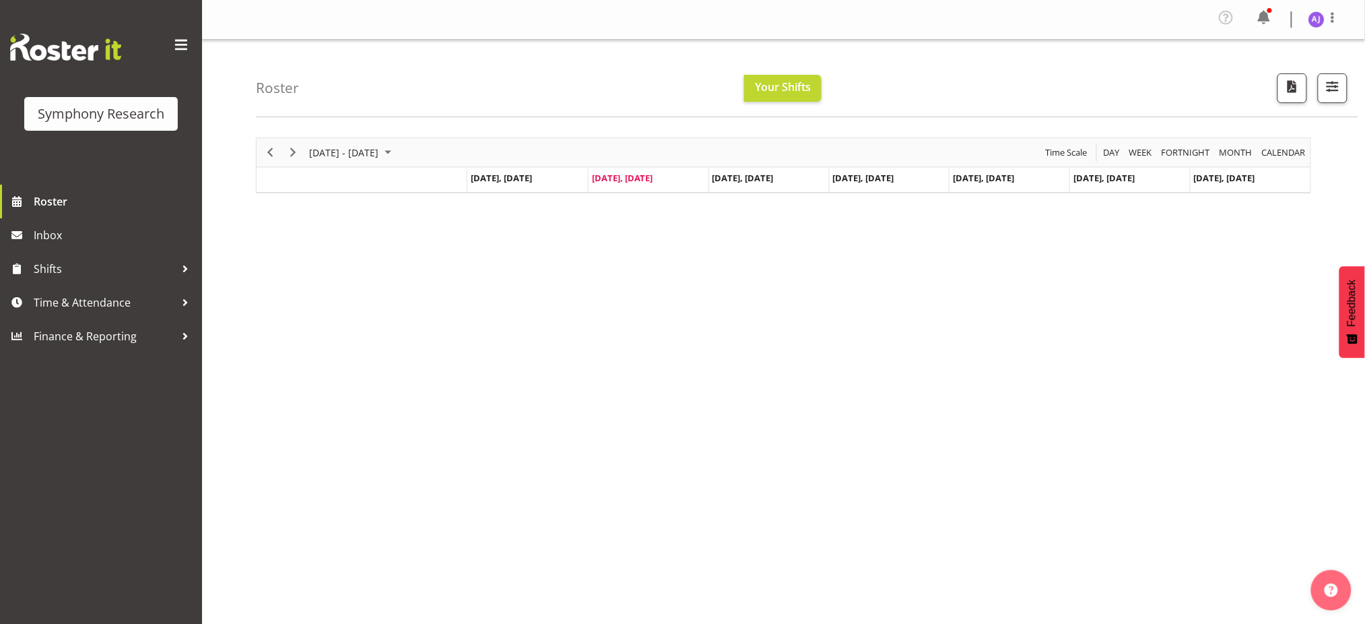
click at [282, 185] on td "Timeline Week of September 2, 2025" at bounding box center [362, 180] width 211 height 24
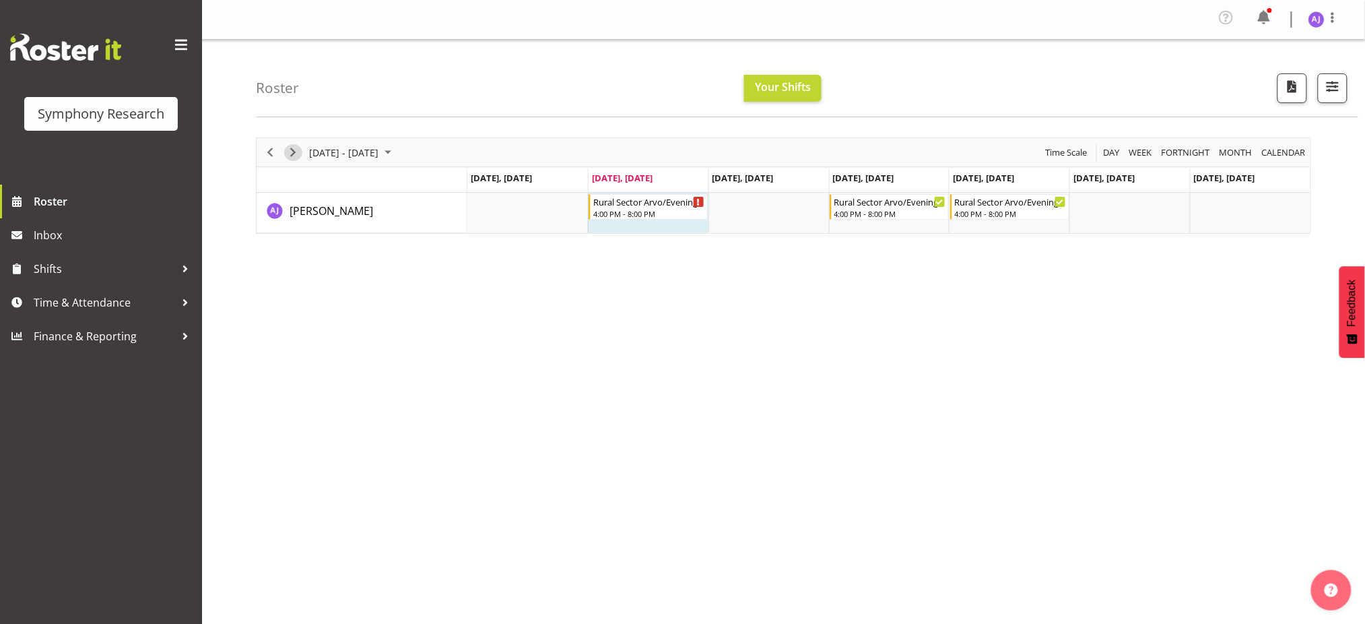
click at [293, 152] on span "Next" at bounding box center [293, 152] width 16 height 17
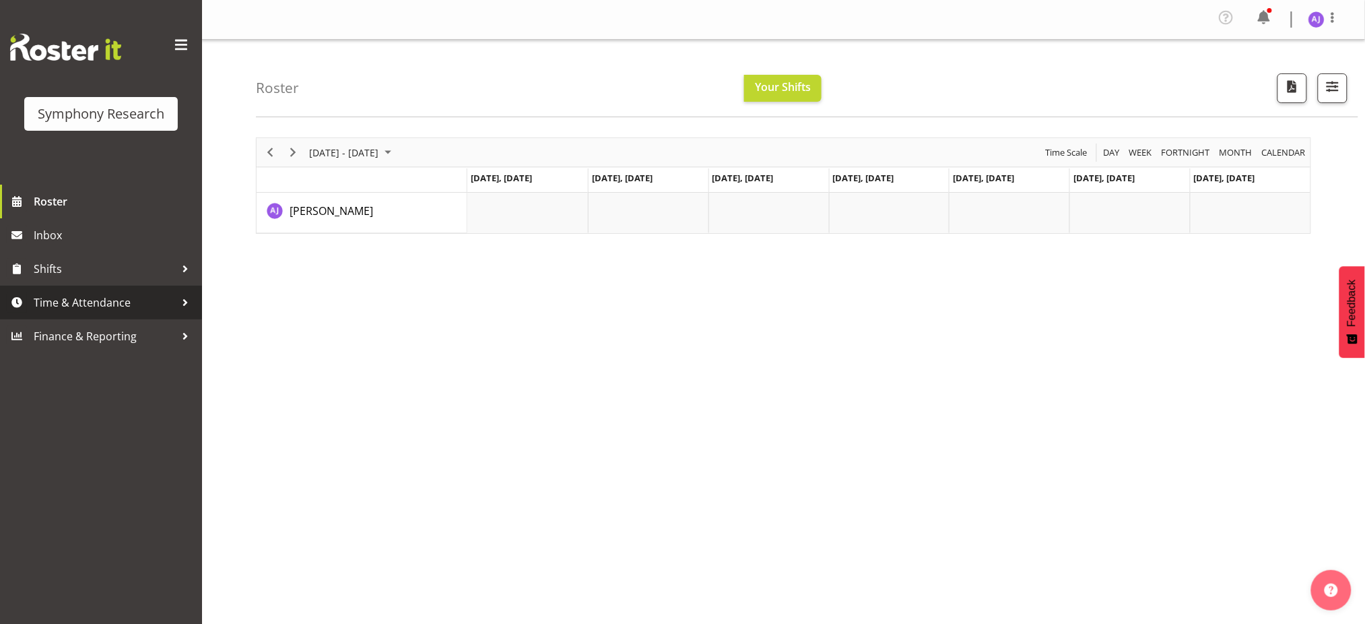
click at [110, 308] on span "Time & Attendance" at bounding box center [104, 302] width 141 height 20
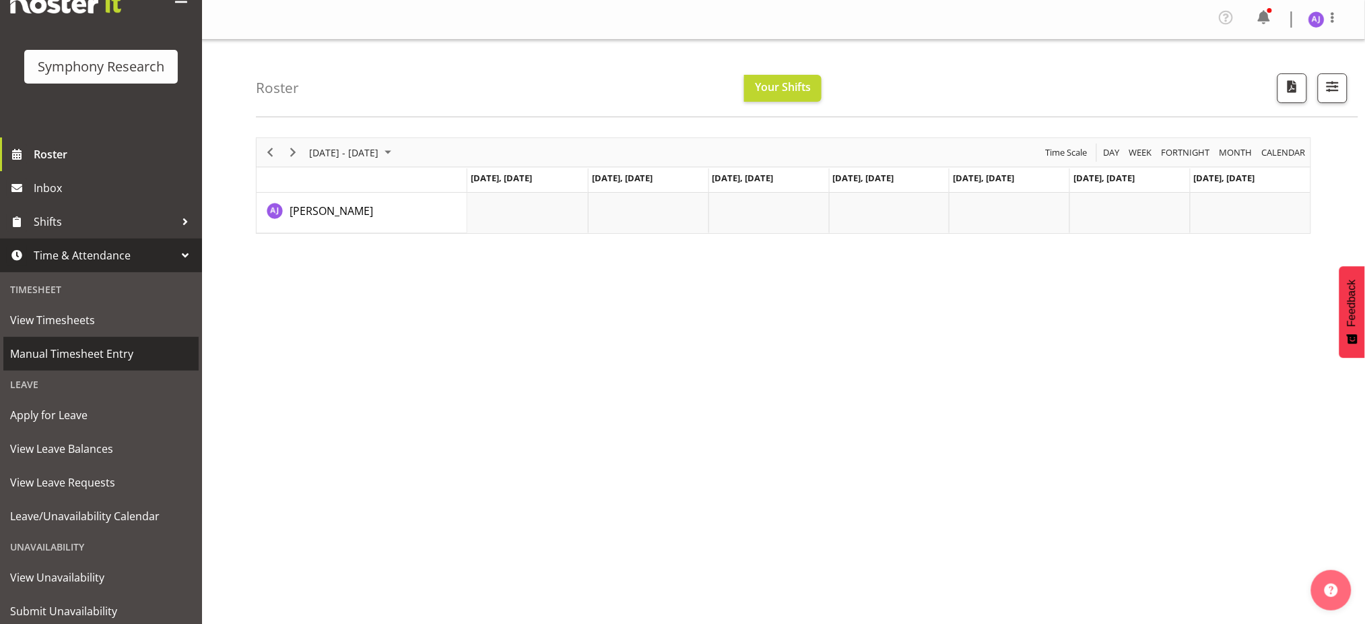
scroll to position [90, 0]
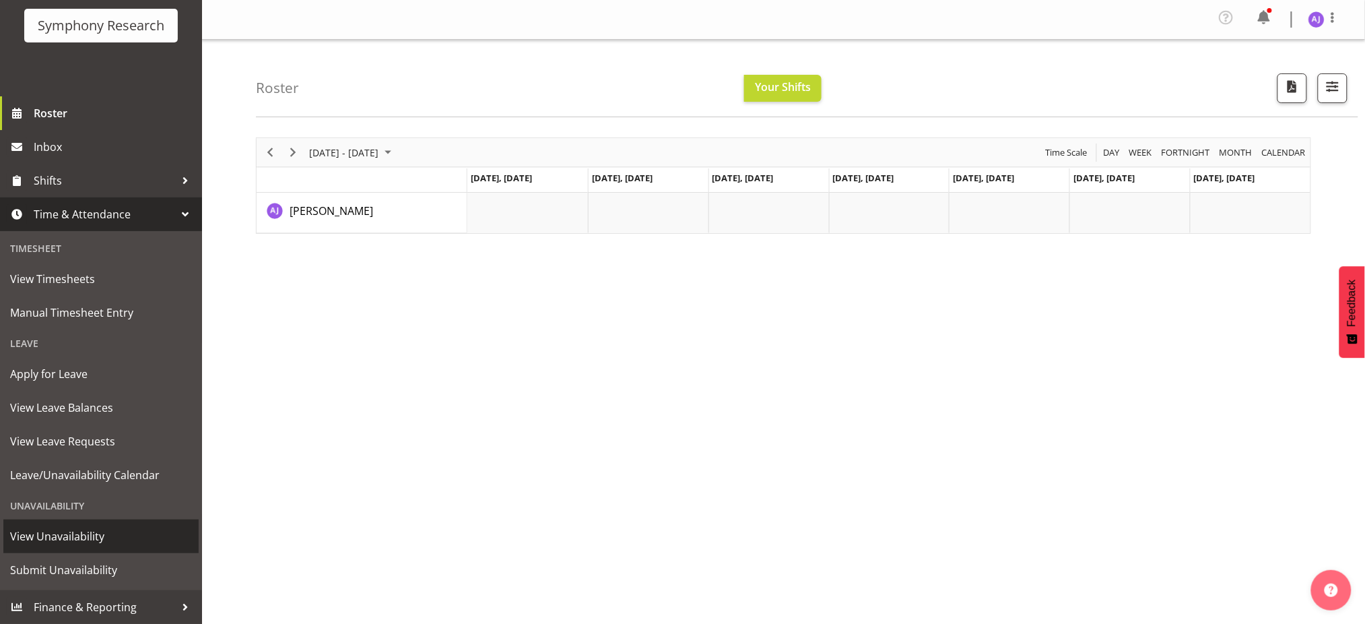
click at [74, 539] on span "View Unavailability" at bounding box center [101, 536] width 182 height 20
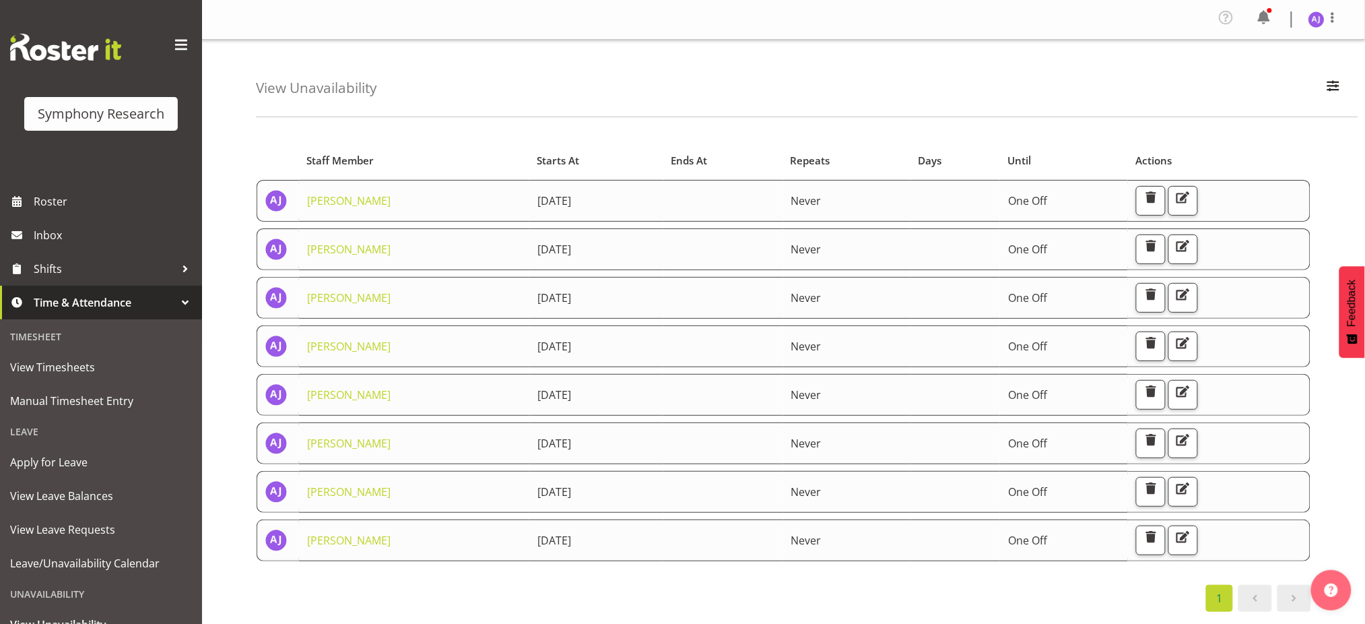
click at [663, 414] on td "9th September 2025" at bounding box center [596, 395] width 134 height 42
click at [1160, 387] on span "button" at bounding box center [1151, 392] width 18 height 18
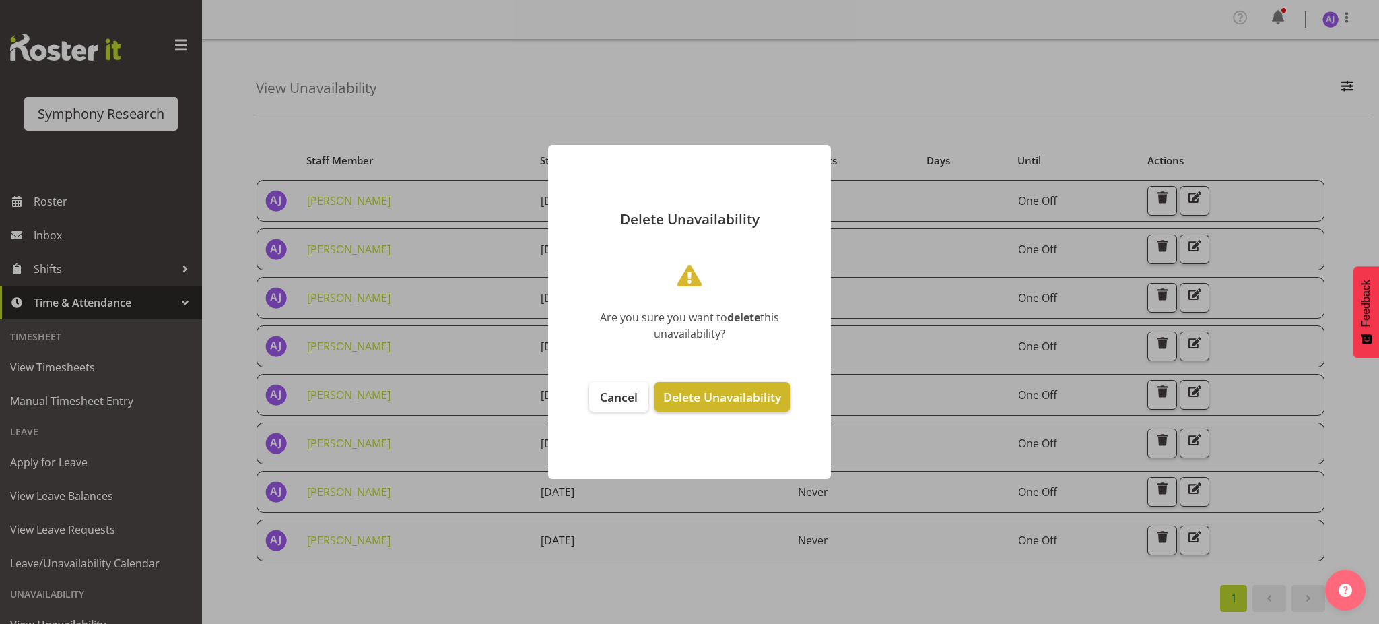
click at [688, 395] on span "Delete Unavailability" at bounding box center [722, 397] width 118 height 16
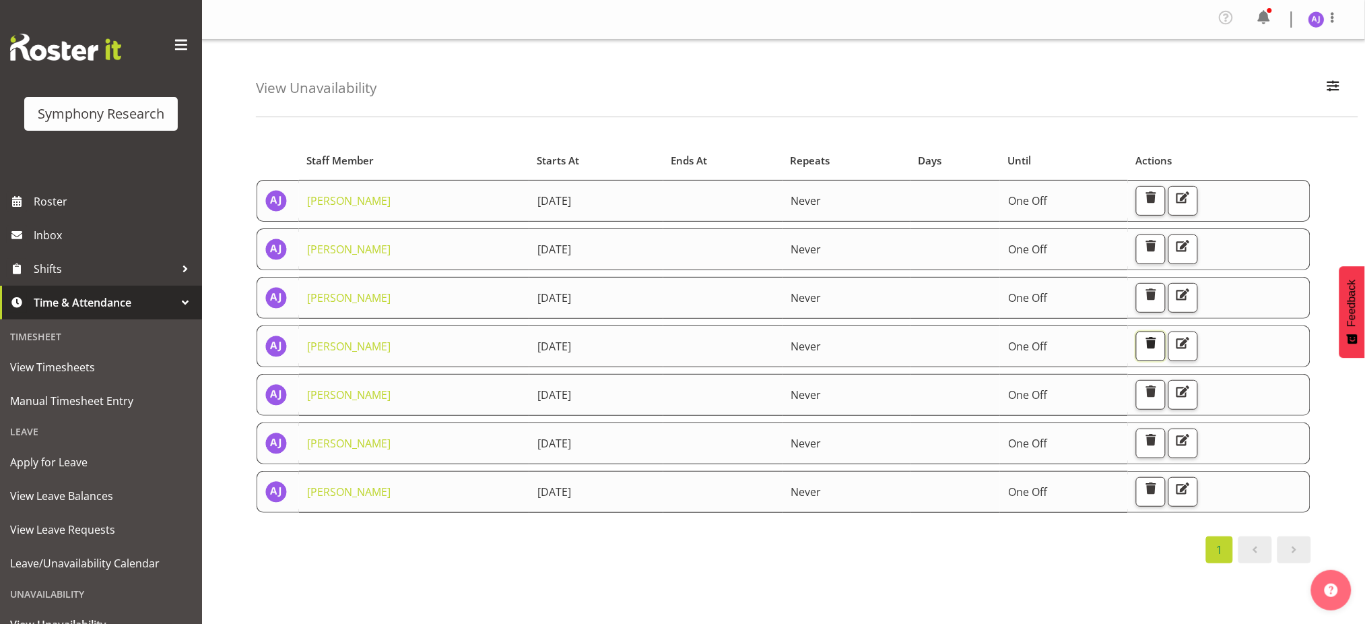
click at [1160, 342] on span "button" at bounding box center [1151, 343] width 18 height 18
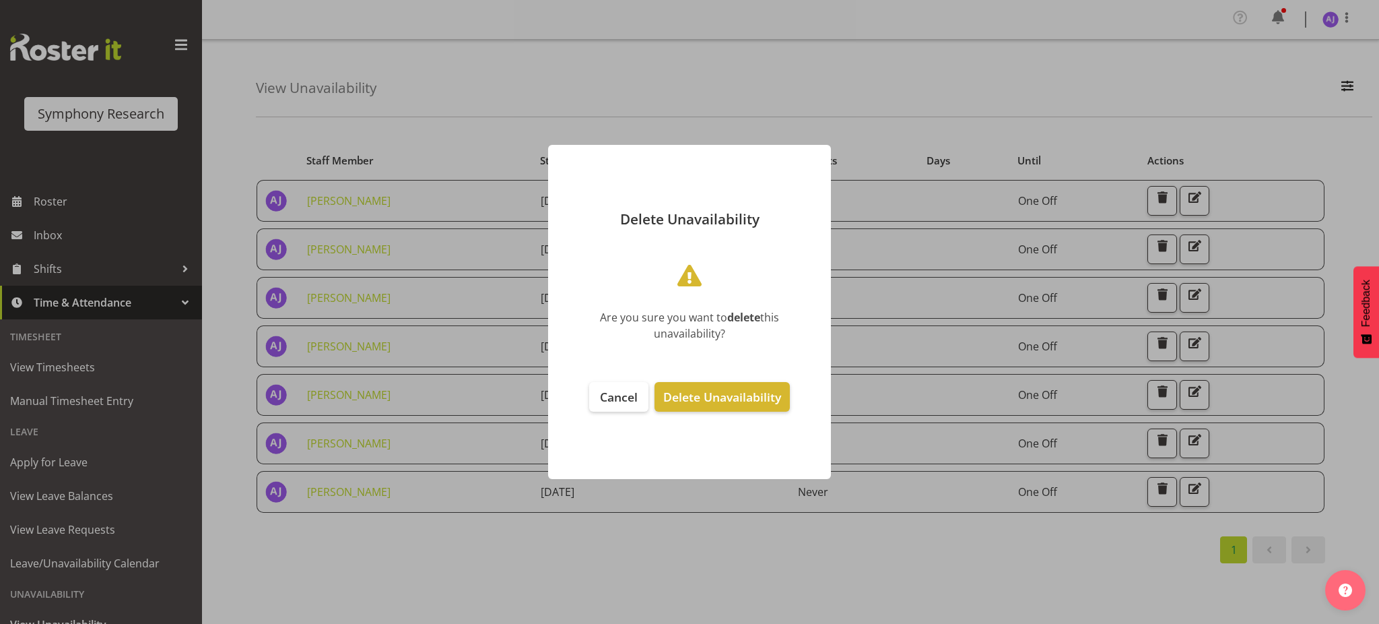
drag, startPoint x: 709, startPoint y: 393, endPoint x: 698, endPoint y: 454, distance: 62.1
click at [709, 392] on span "Delete Unavailability" at bounding box center [722, 397] width 118 height 16
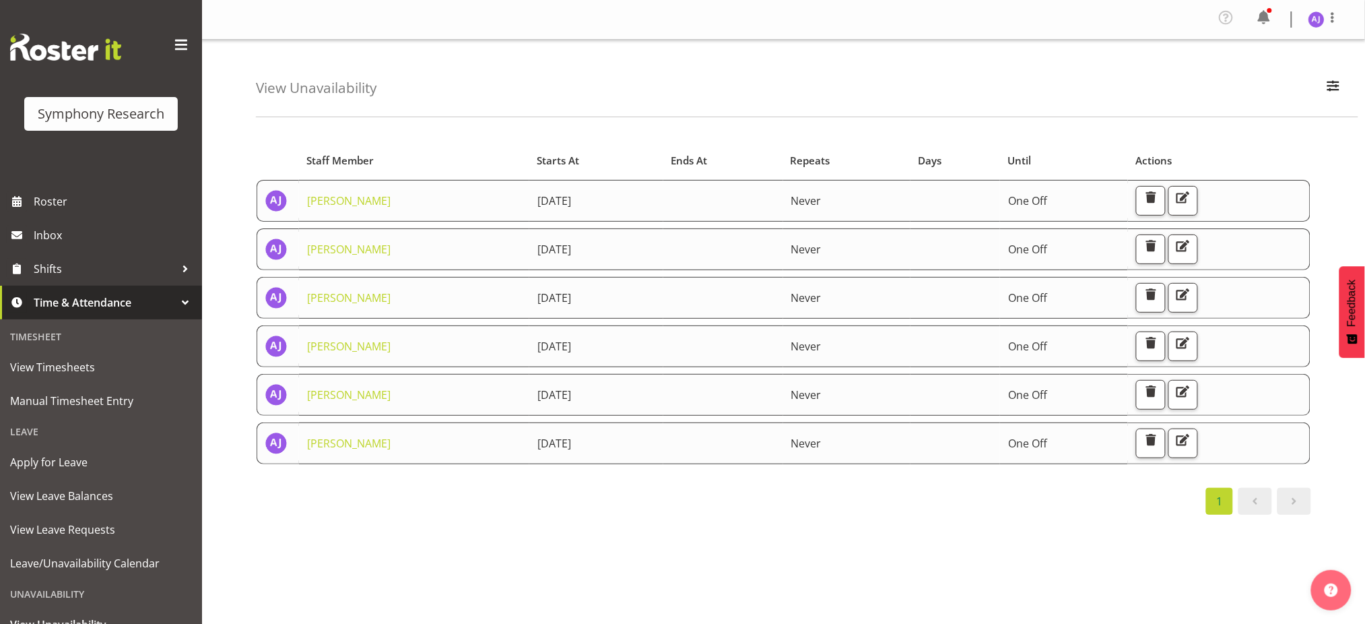
click at [989, 544] on div "Starts At Staff Member Starts At Ends At Repeats Days Until Actions Aditi Jaisw…" at bounding box center [810, 396] width 1109 height 539
